Goal: Use online tool/utility: Utilize a website feature to perform a specific function

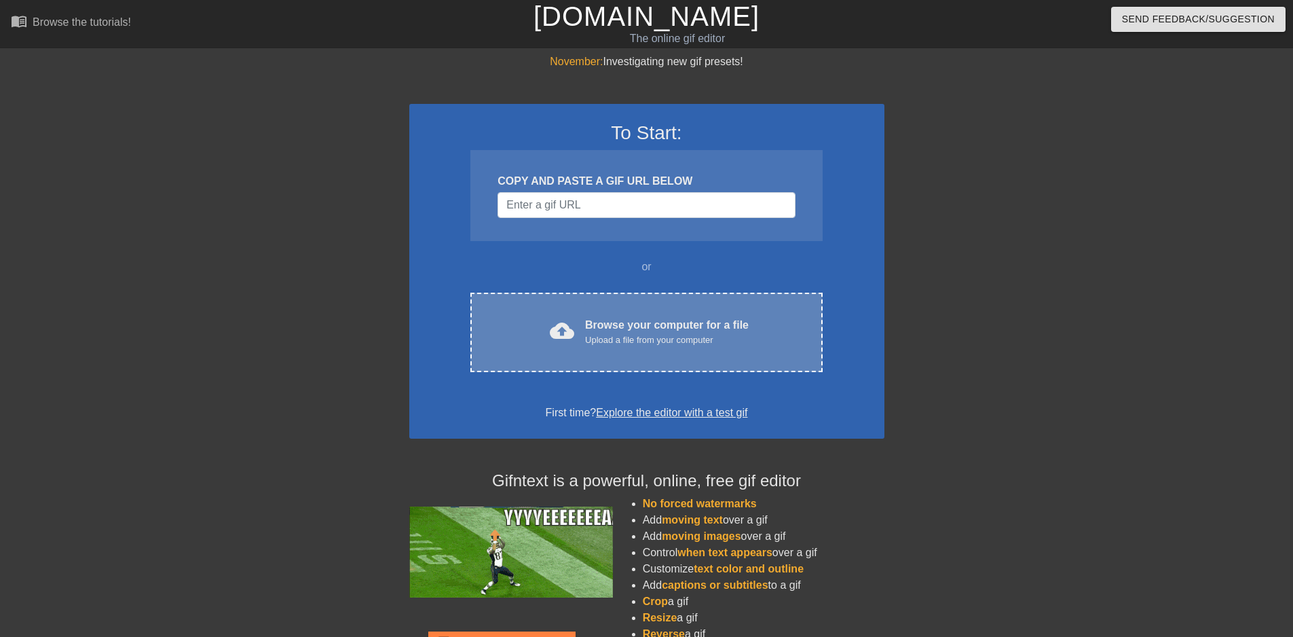
click at [669, 356] on div "cloud_upload Browse your computer for a file Upload a file from your computer C…" at bounding box center [646, 332] width 352 height 79
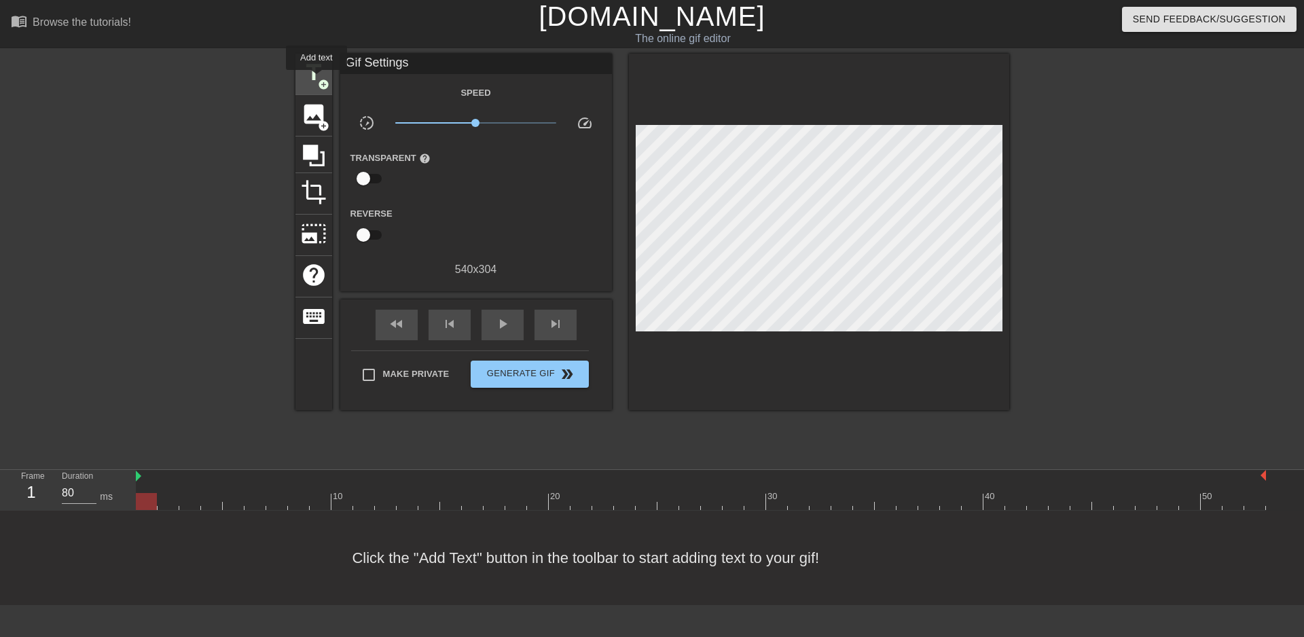
click at [316, 79] on span "title" at bounding box center [314, 73] width 26 height 26
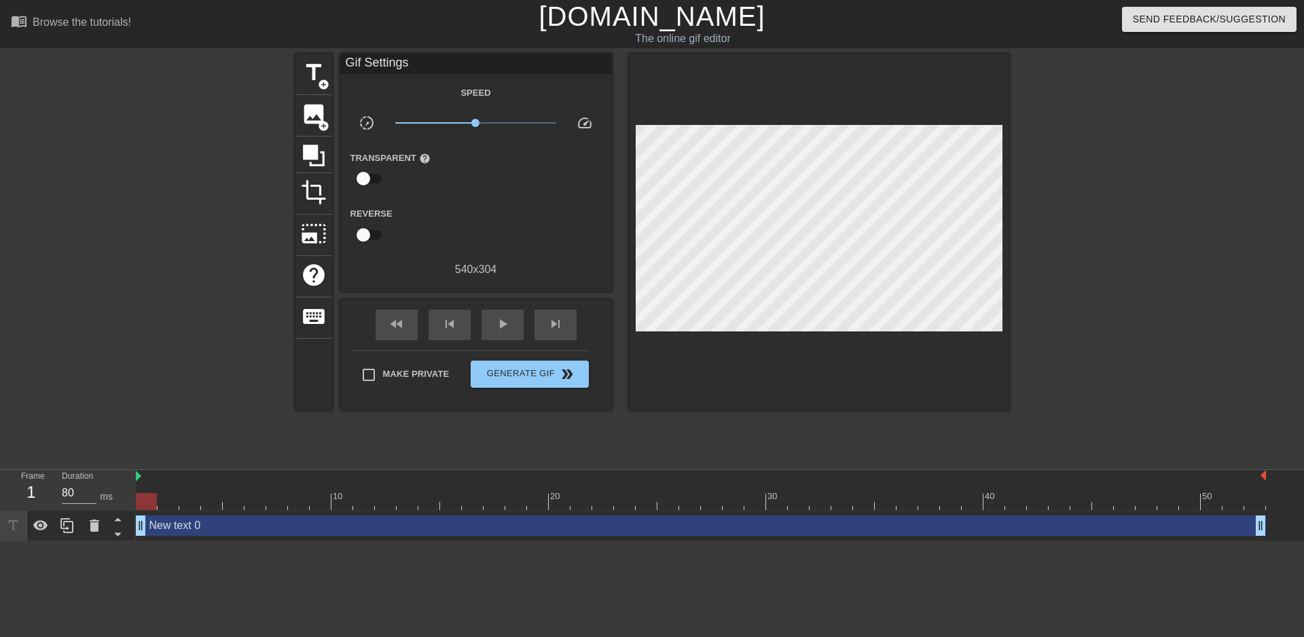
click at [754, 401] on div "title add_circle image add_circle crop photo_size_select_large help keyboard Gi…" at bounding box center [652, 257] width 714 height 407
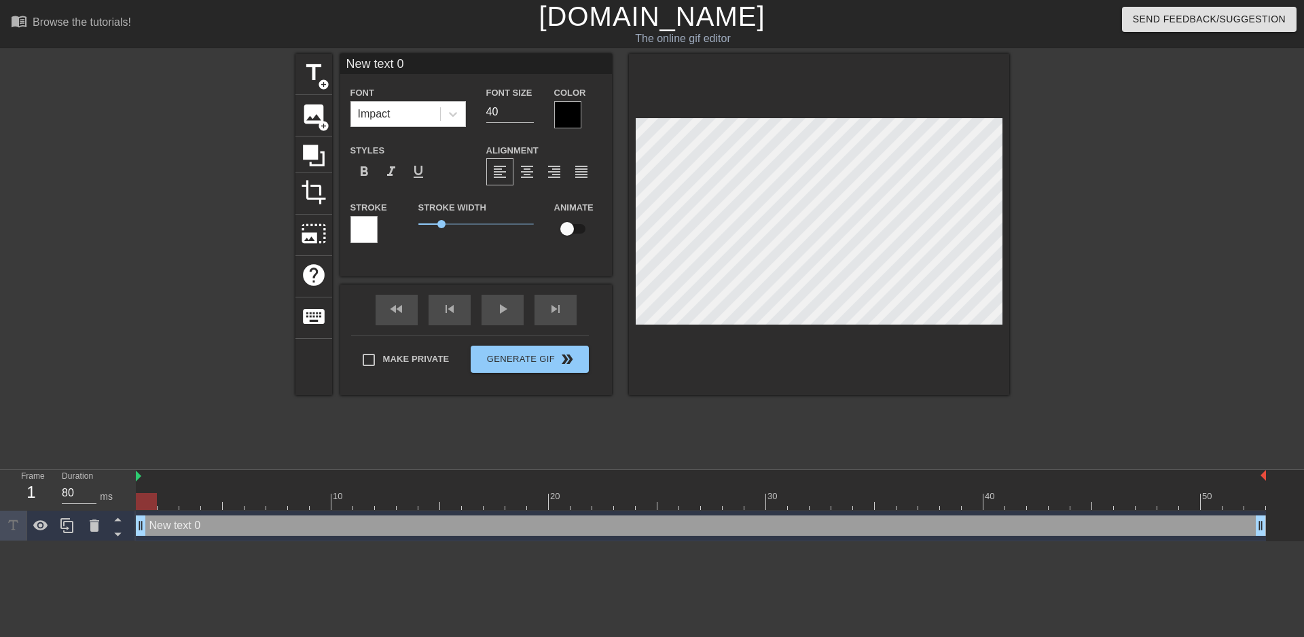
scroll to position [2, 3]
type input "New text0"
type textarea "New text0"
type input "New tex0"
type textarea "New tex0"
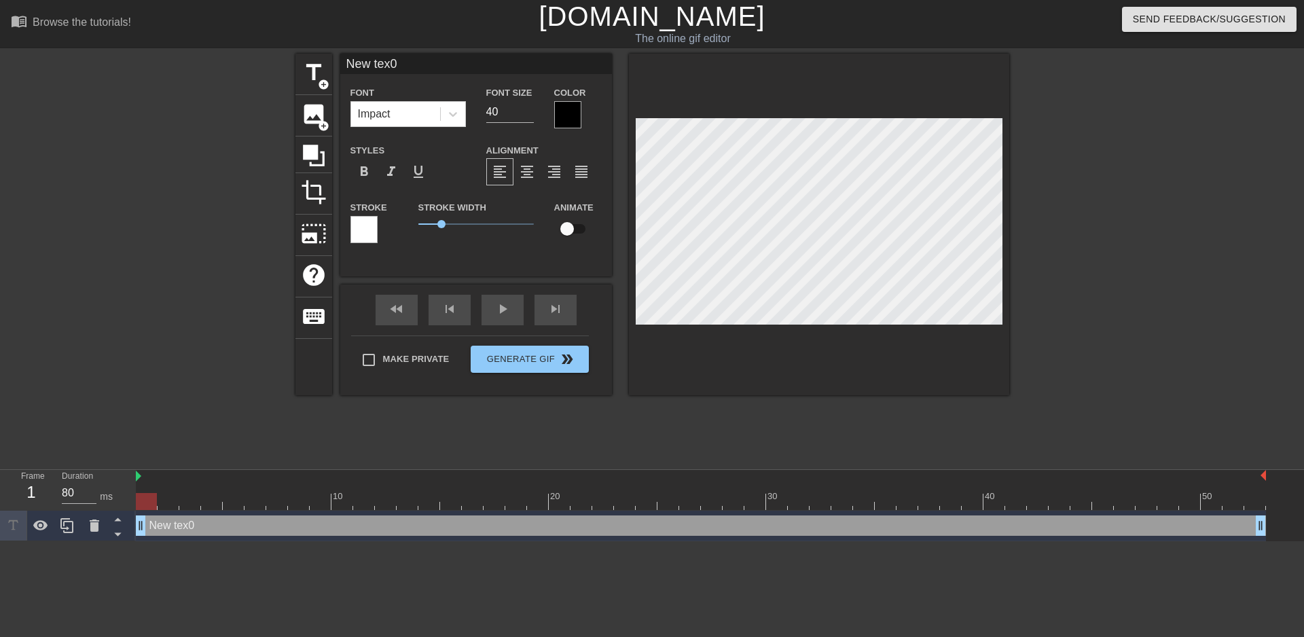
type input "New te0"
type textarea "New te0"
type input "New t0"
type textarea "New t0"
type input "New 0"
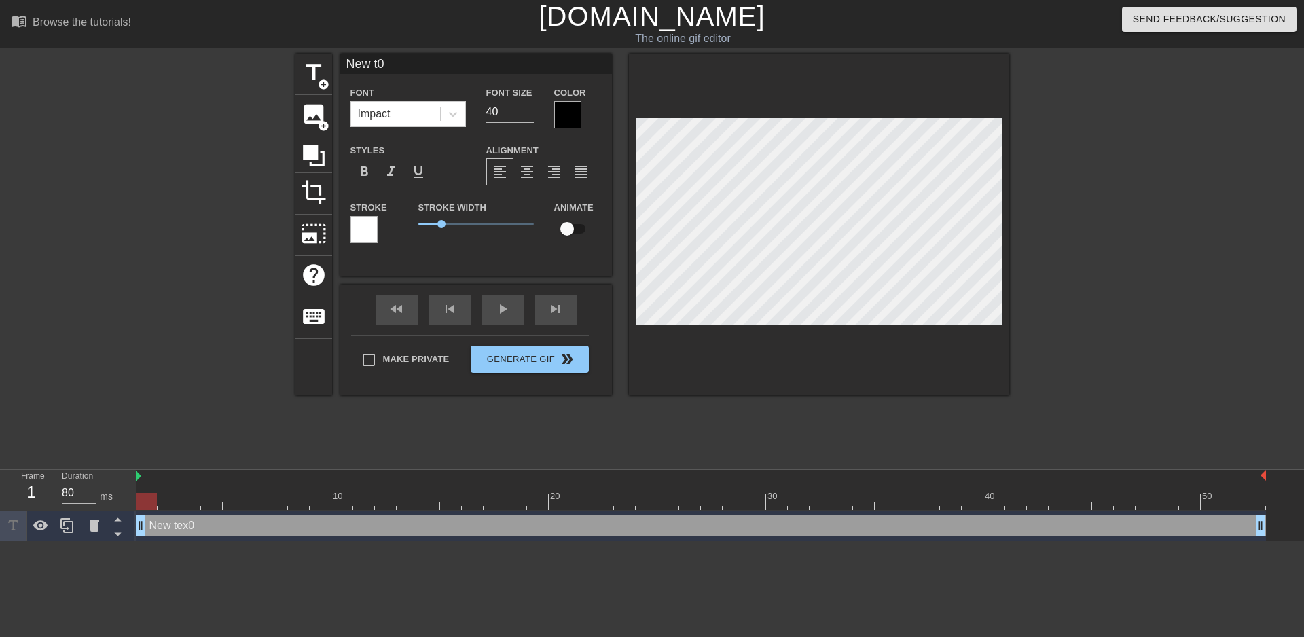
type textarea "New 0"
type input "New0"
type textarea "New0"
type input "Ne0"
type textarea "Ne0"
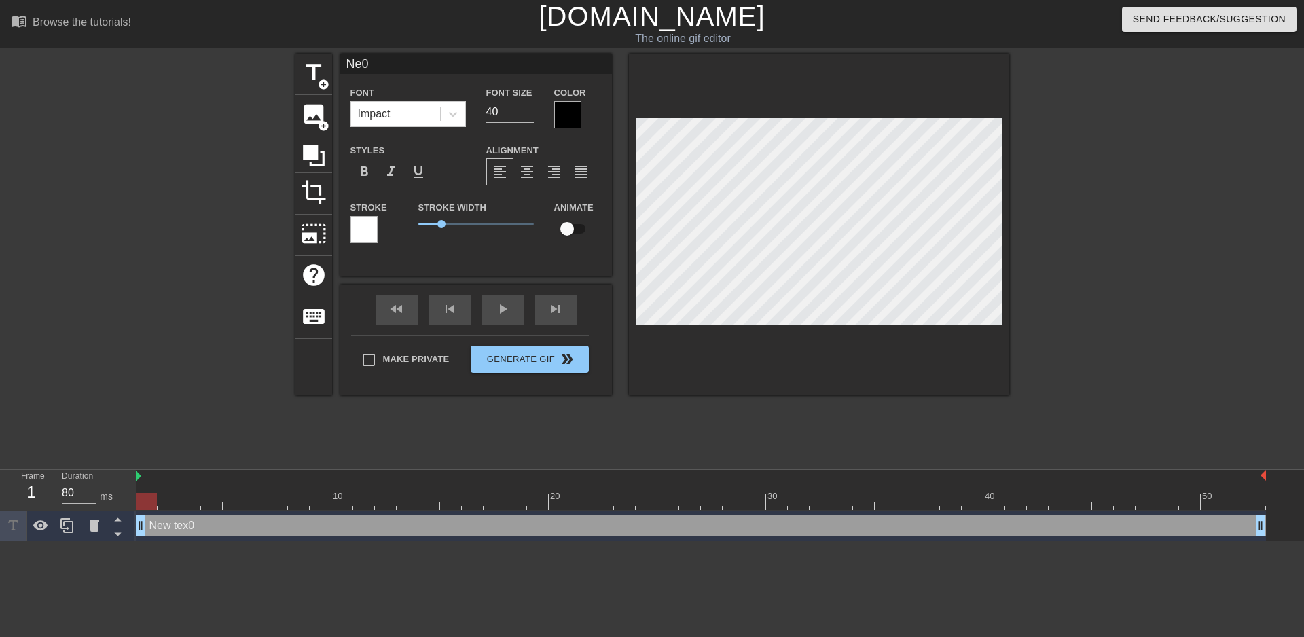
type input "N0"
type textarea "N0"
type input "0"
type textarea "0"
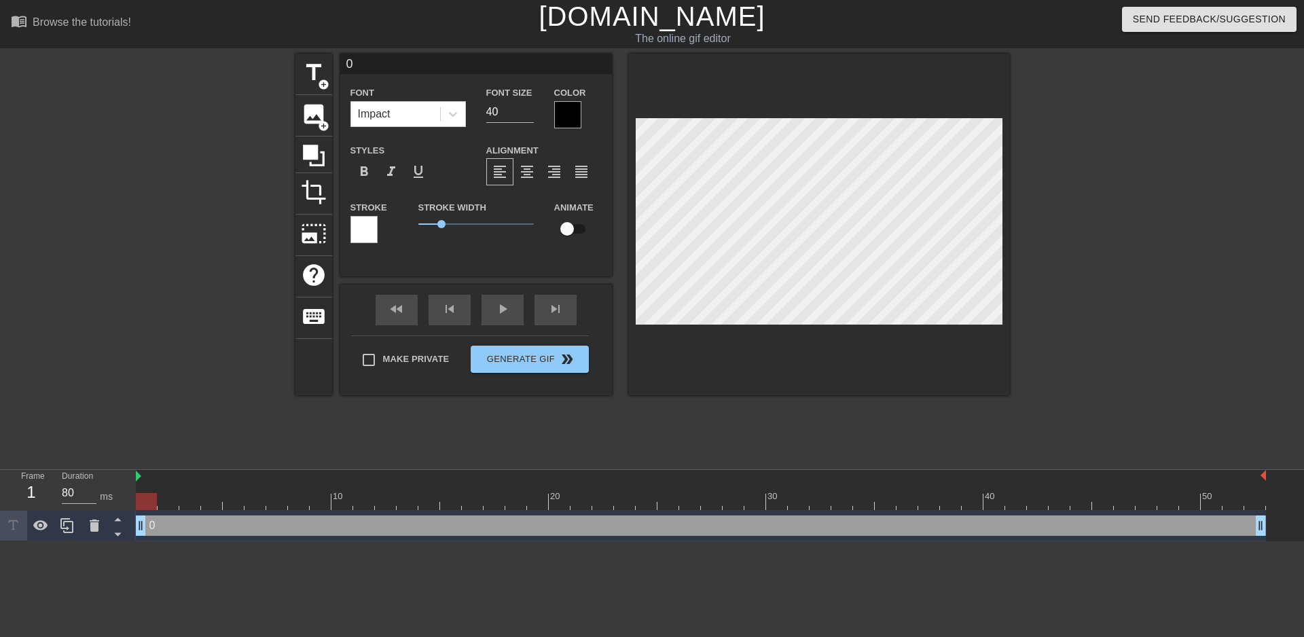
type input "0y"
type textarea "0y"
type input "0"
type textarea "0"
type input "y"
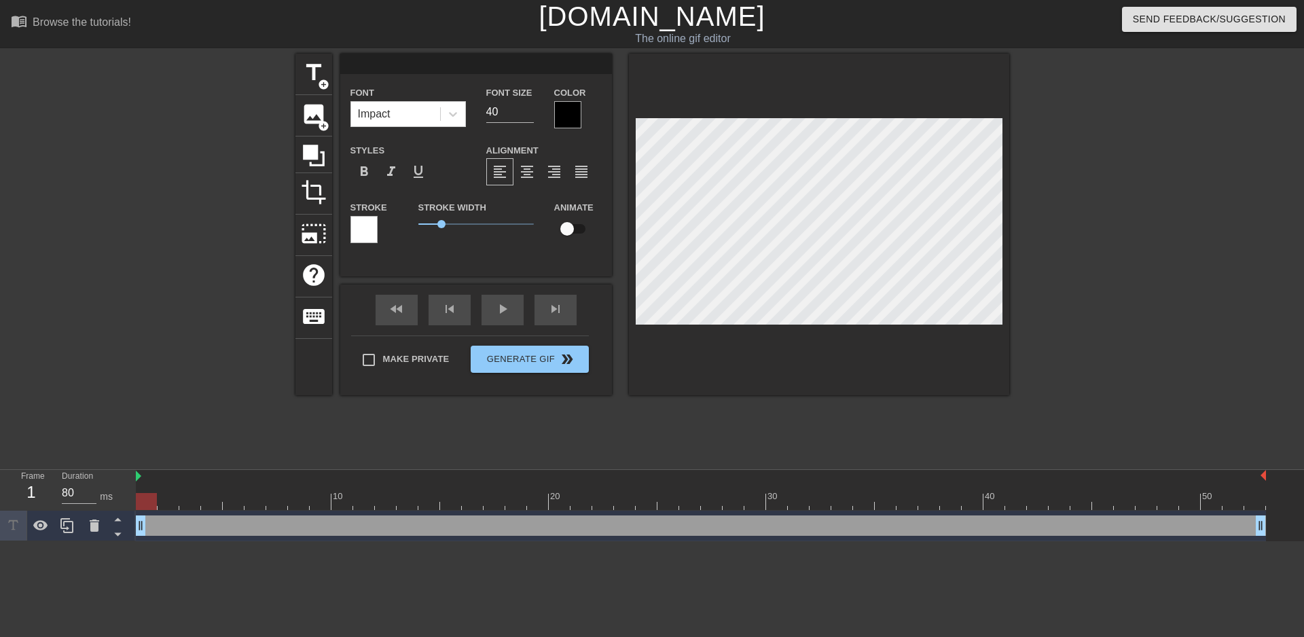
type textarea "y"
type input "Y"
type textarea "Y"
type input "YA"
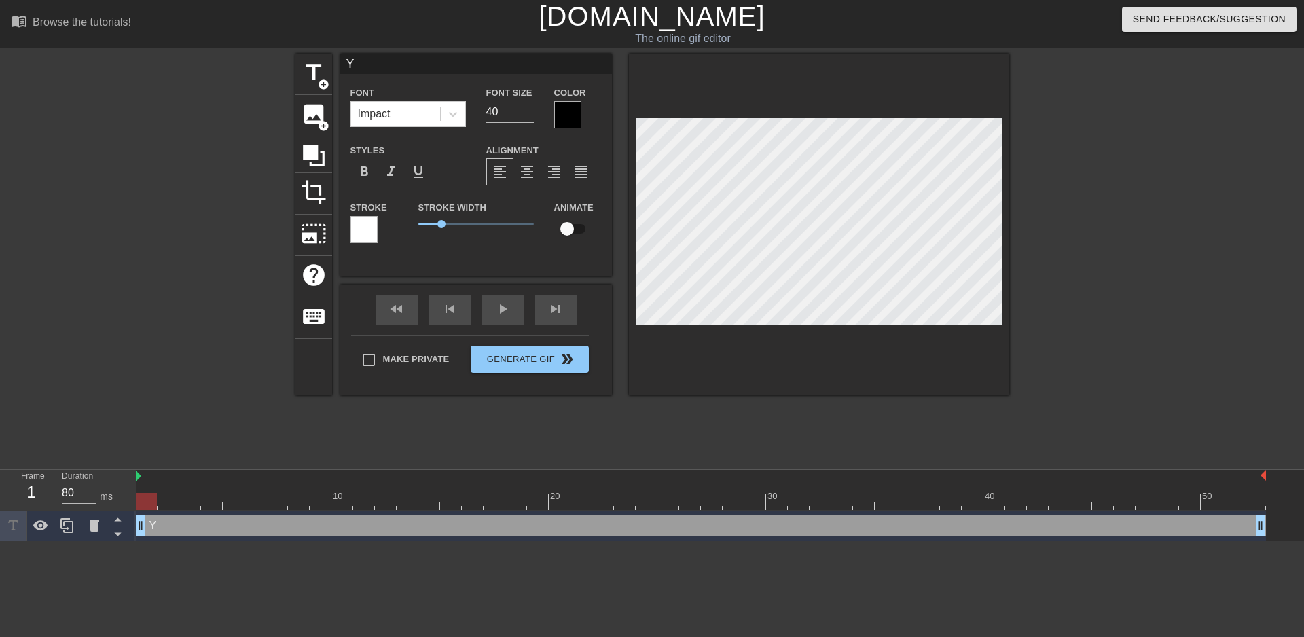
type textarea "YA"
type input "YAY"
type textarea "YAY"
type input "YAYA"
type textarea "YAYA"
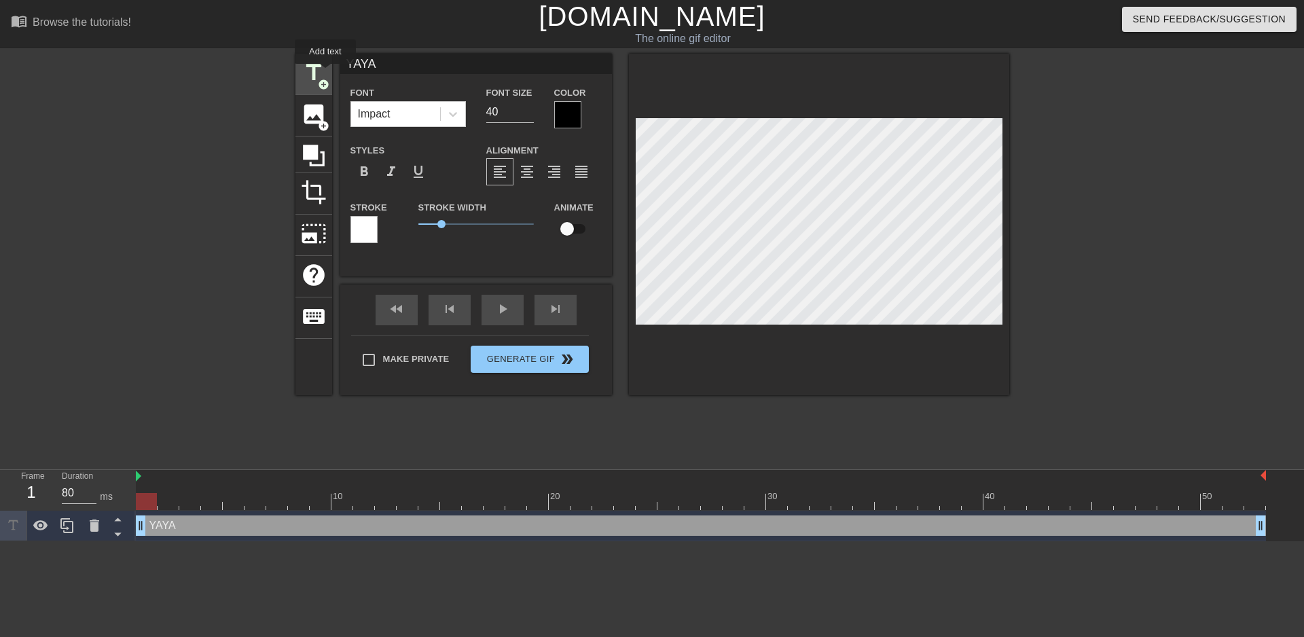
click at [321, 64] on span "title" at bounding box center [314, 73] width 26 height 26
type input "New text 1"
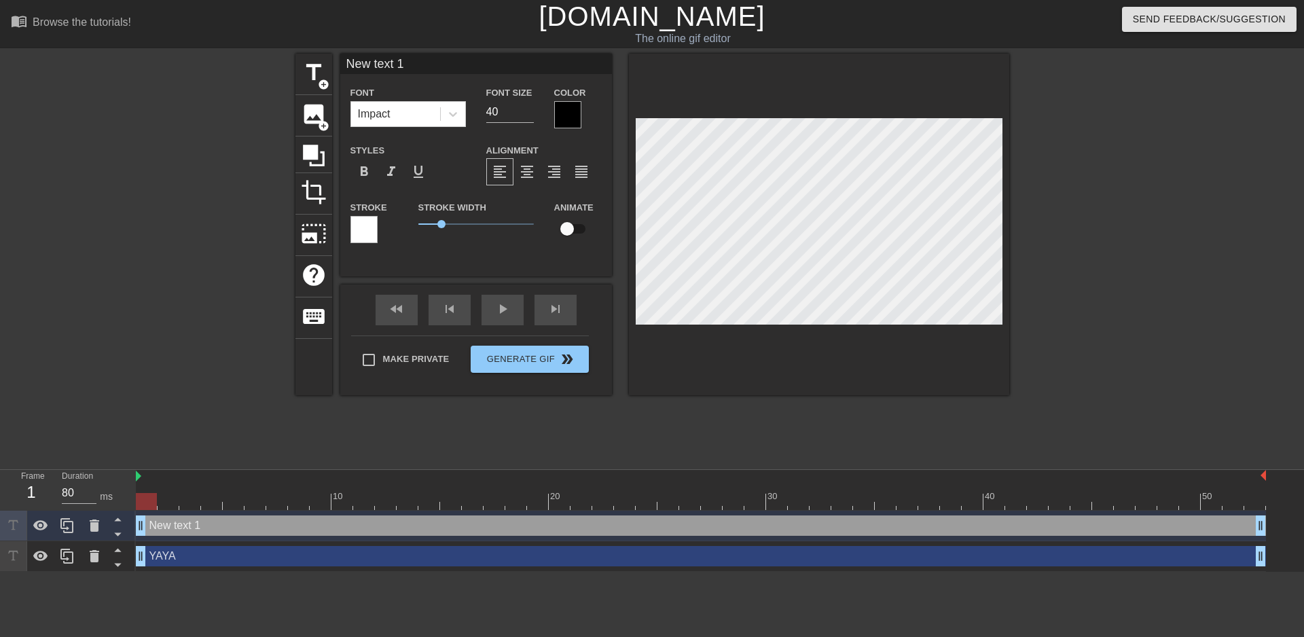
scroll to position [2, 4]
type input "New text"
type textarea "New text"
type input "New text"
type textarea "New text"
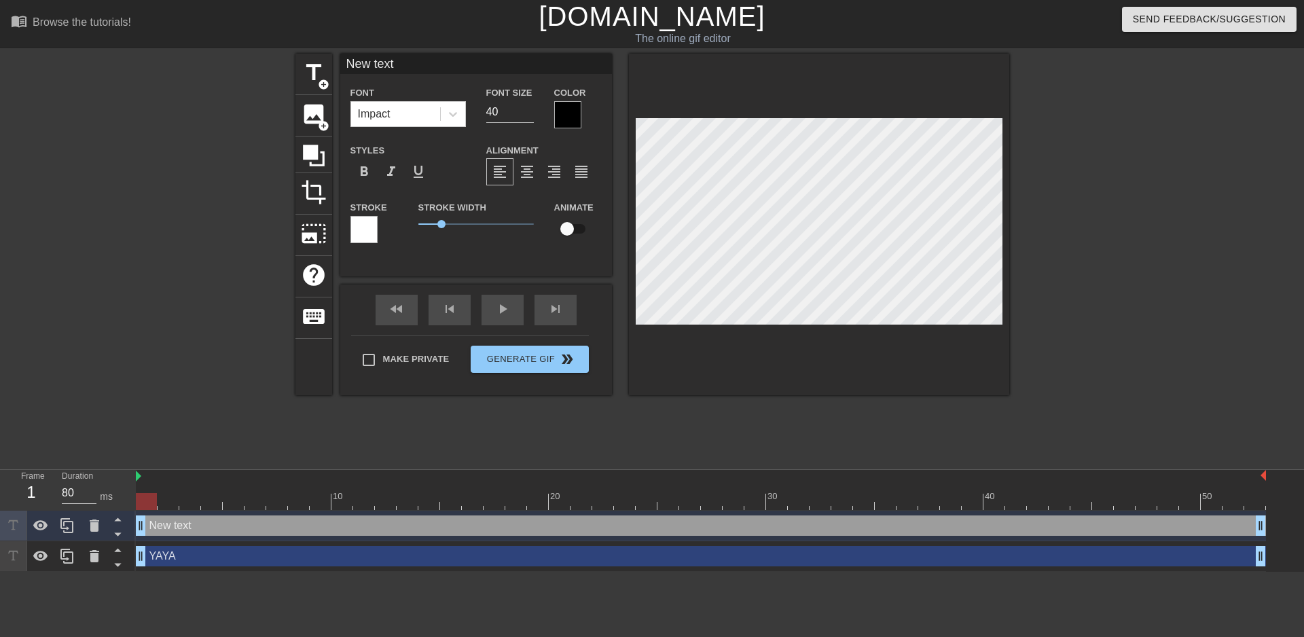
type input "New tex"
type textarea "New tex"
type input "New te"
type textarea "New te"
type input "New t"
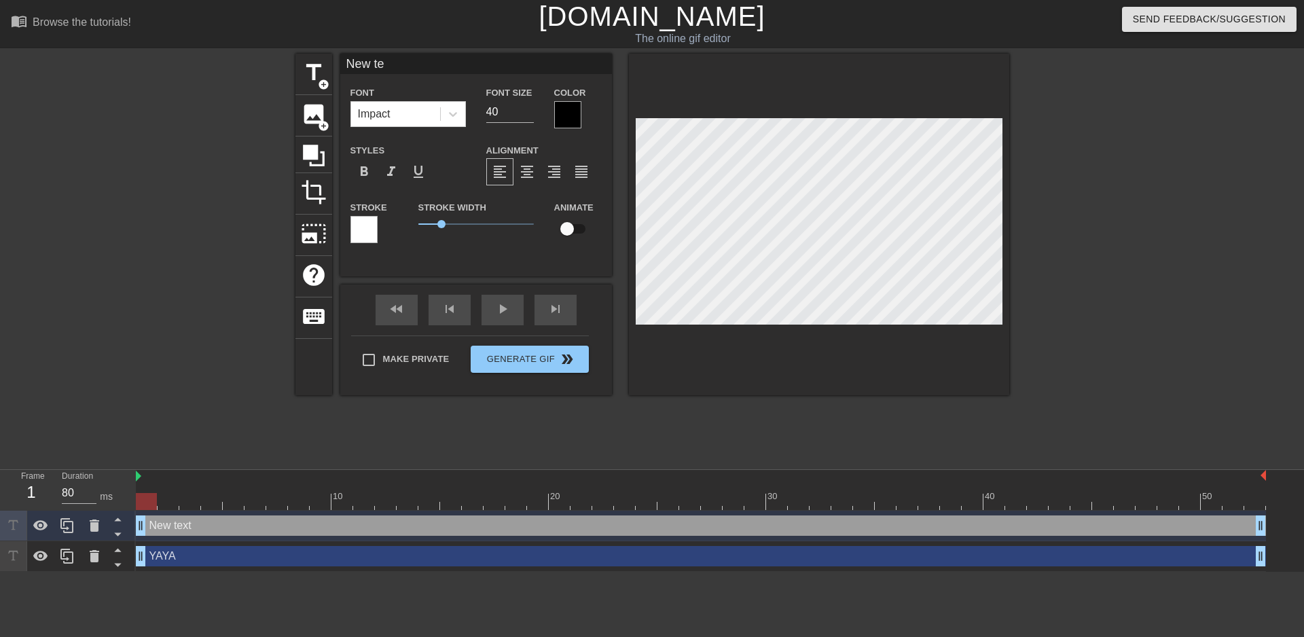
type textarea "New t"
type input "New"
type textarea "New"
type input "New"
type textarea "New"
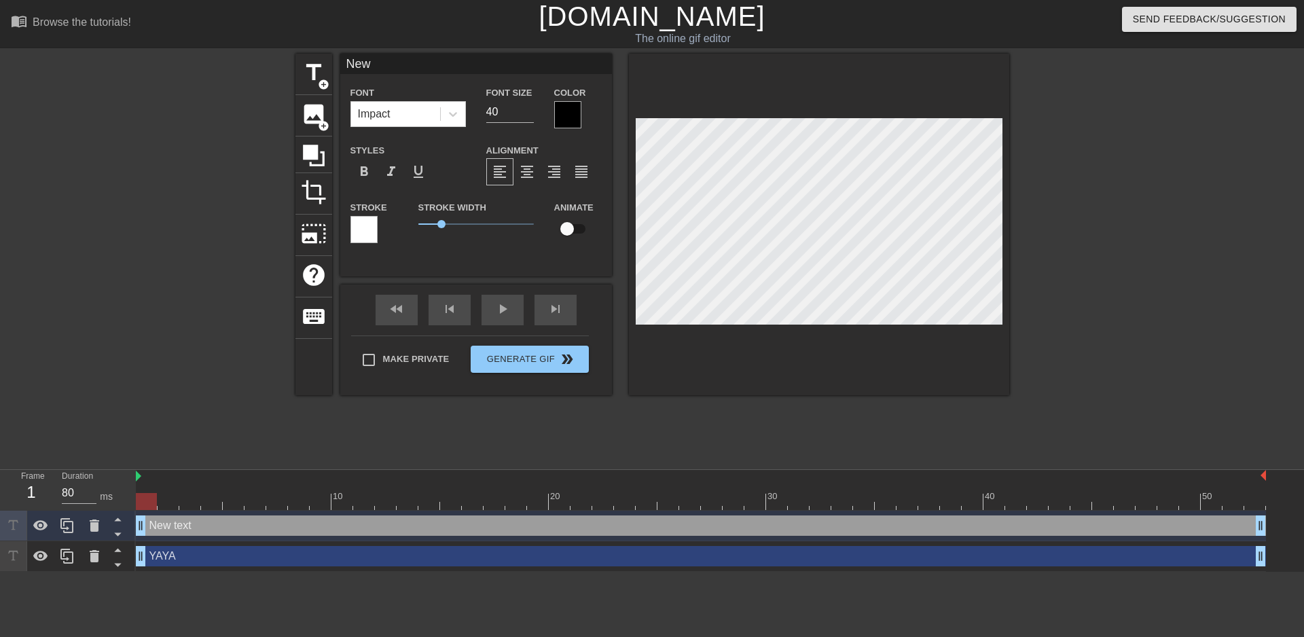
type input "Ne"
type textarea "Ne"
type input "N"
type textarea "N"
type input "M"
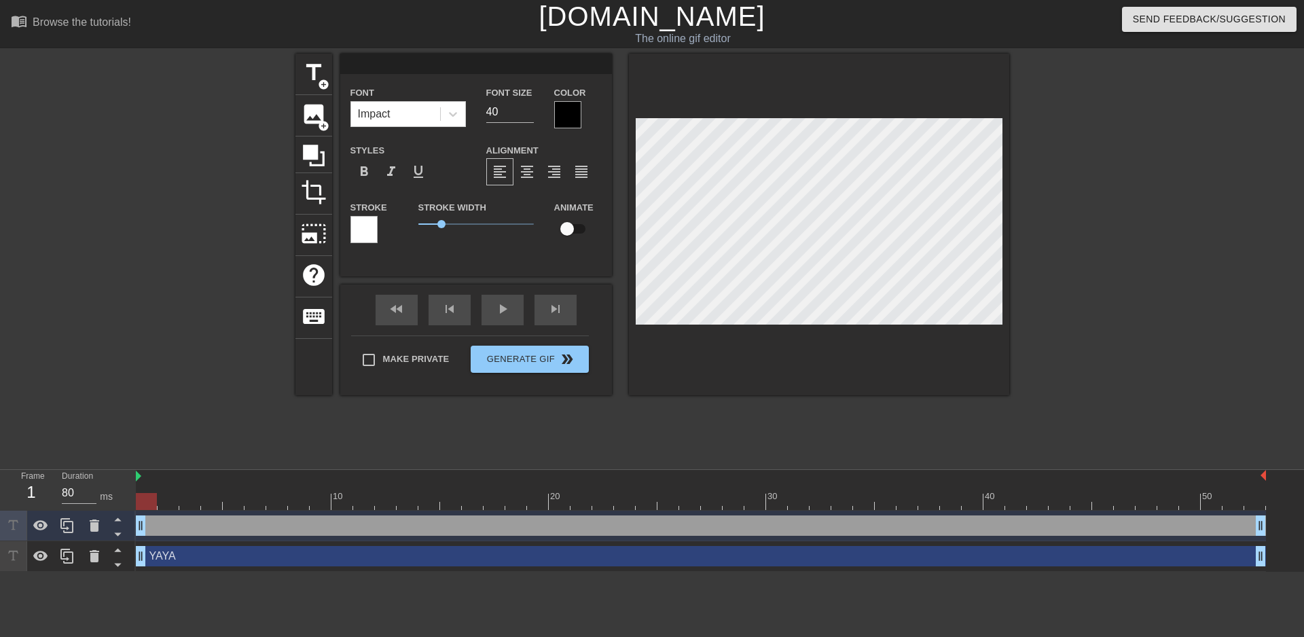
type textarea "M"
type input "MO"
type textarea "MO"
type input "MOM"
type textarea "MOM"
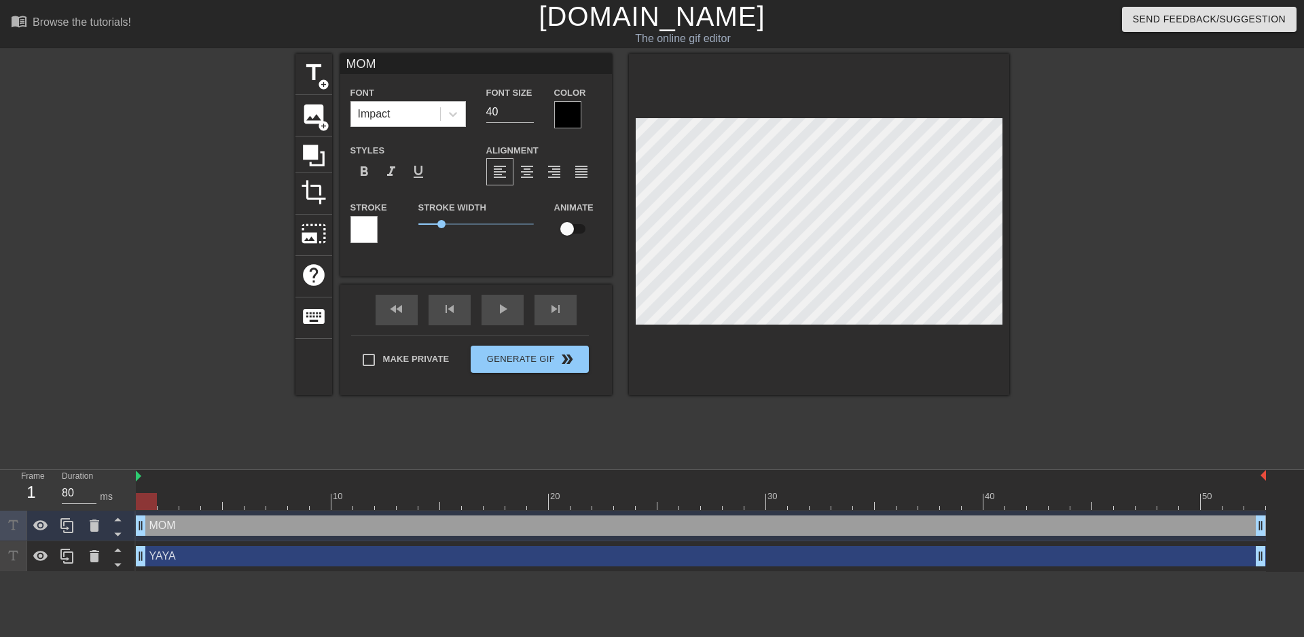
type input "MOMM"
type textarea "MOMM"
type input "MOMMY"
type textarea "MOMMY"
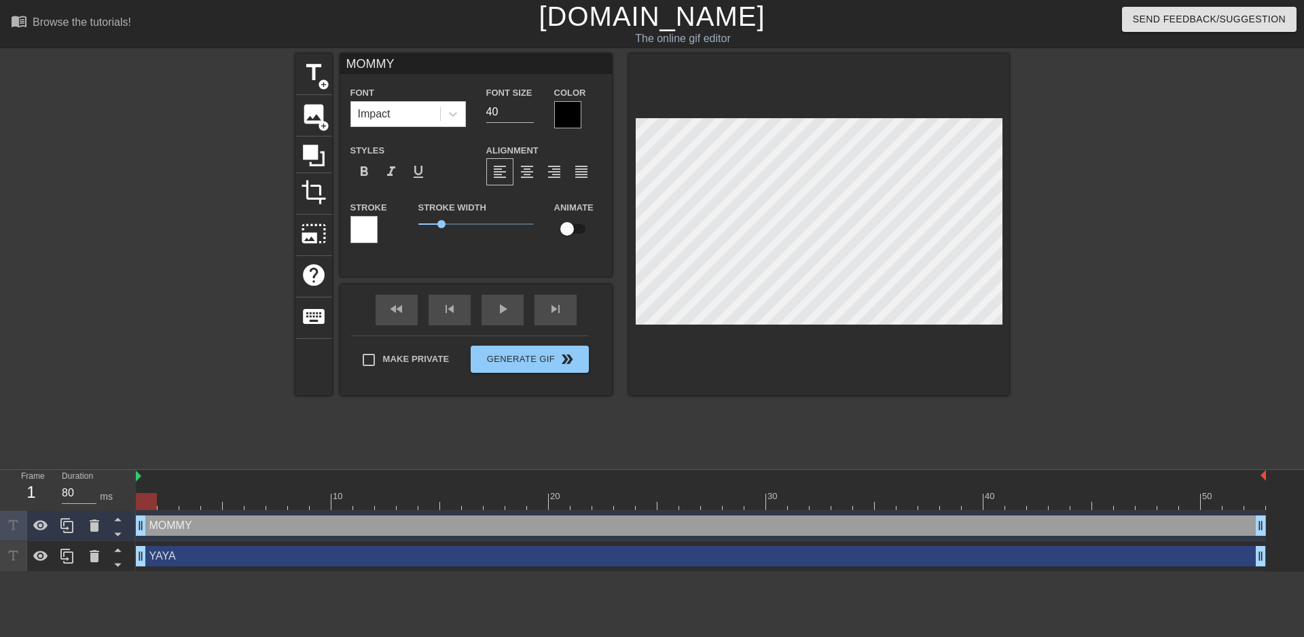
click at [928, 345] on div at bounding box center [819, 225] width 380 height 342
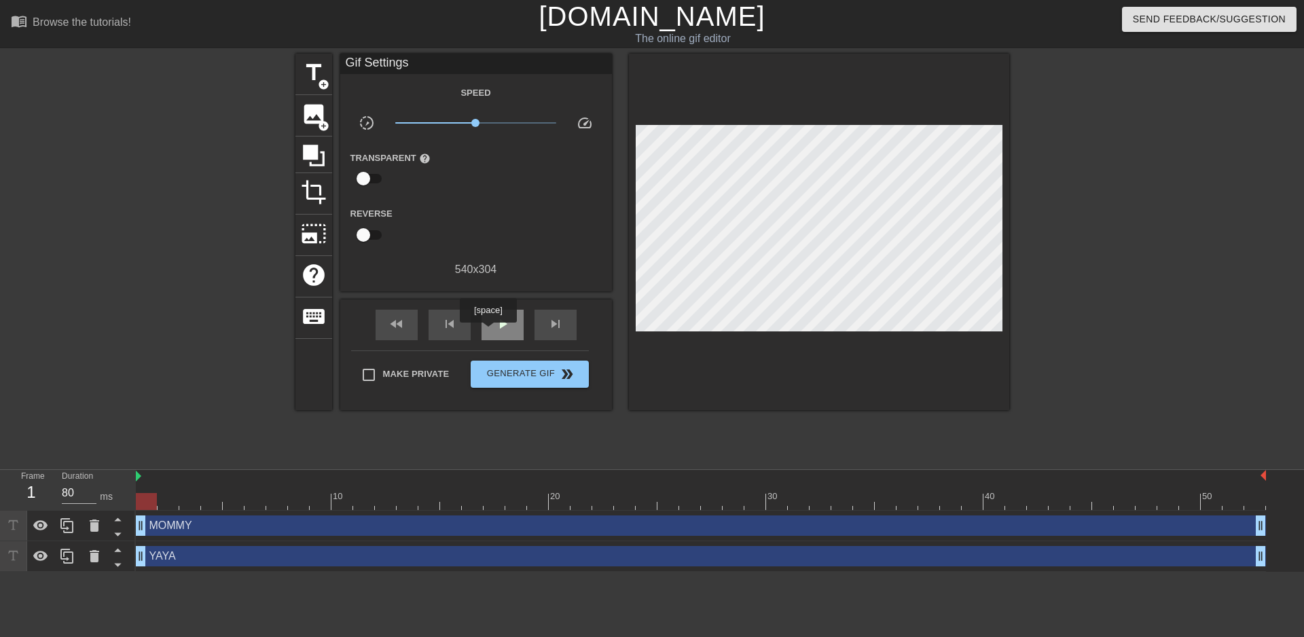
click at [494, 329] on span "play_arrow" at bounding box center [502, 324] width 16 height 16
click at [536, 374] on span "Generate Gif double_arrow" at bounding box center [529, 374] width 107 height 16
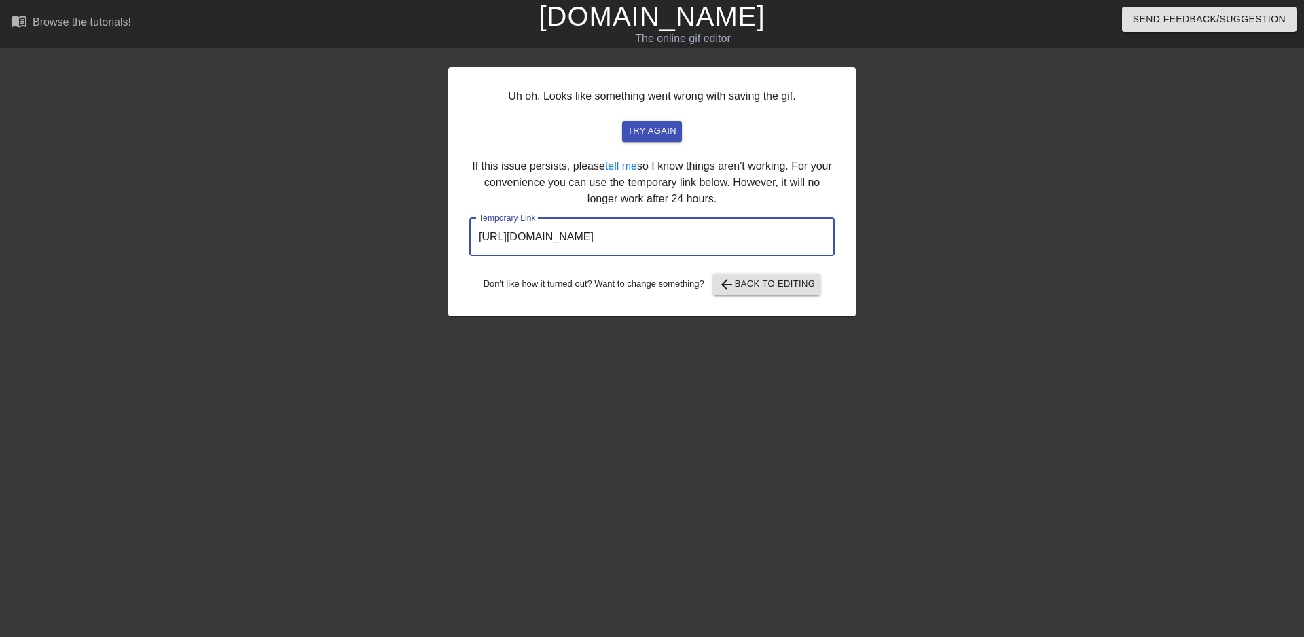
drag, startPoint x: 760, startPoint y: 236, endPoint x: 285, endPoint y: 268, distance: 475.7
click at [290, 266] on div "Uh oh. Looks like something went wrong with saving the gif. try again If this i…" at bounding box center [652, 257] width 1304 height 407
